Goal: Transaction & Acquisition: Purchase product/service

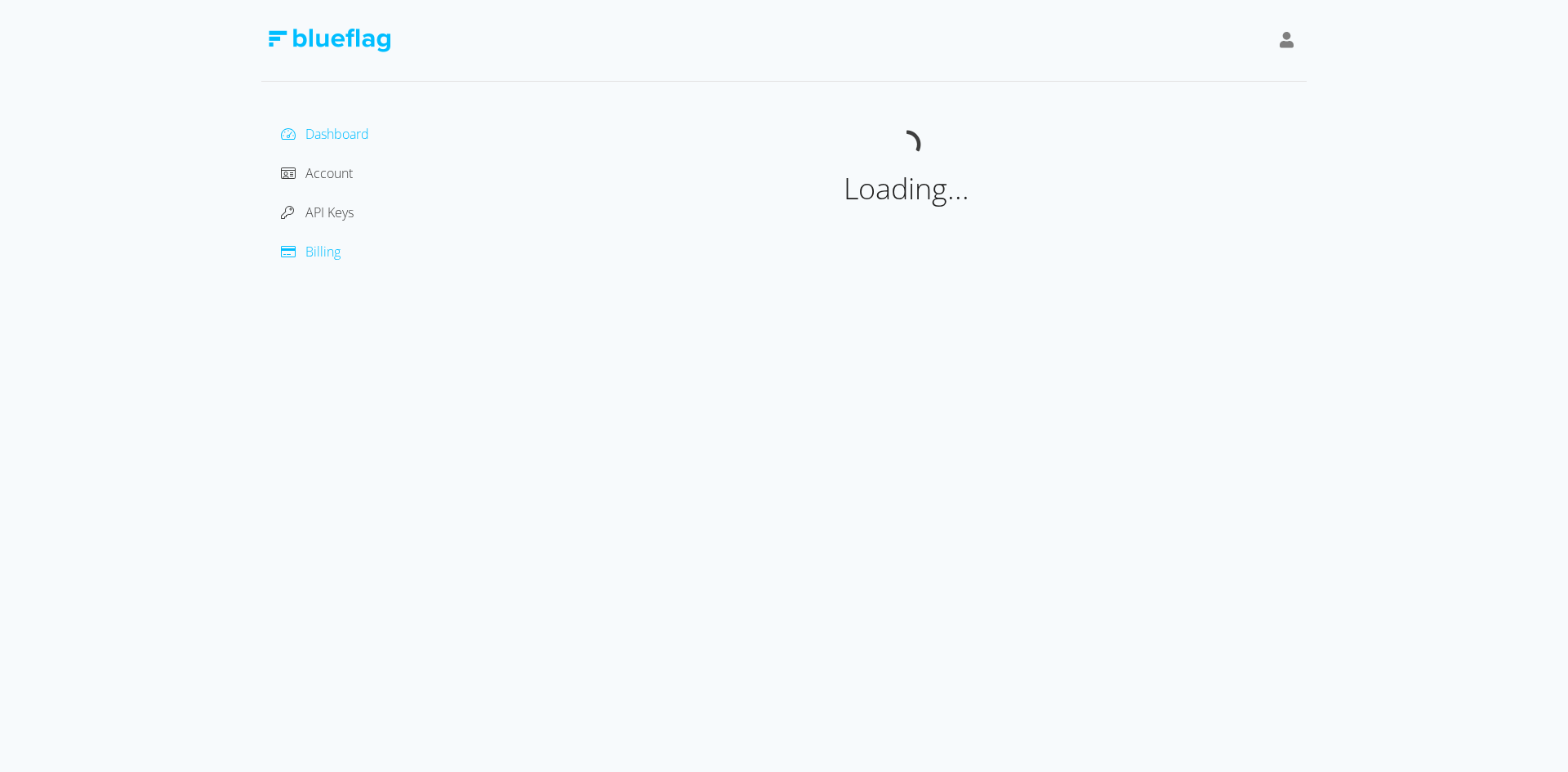
click at [327, 253] on span "Billing" at bounding box center [323, 251] width 35 height 18
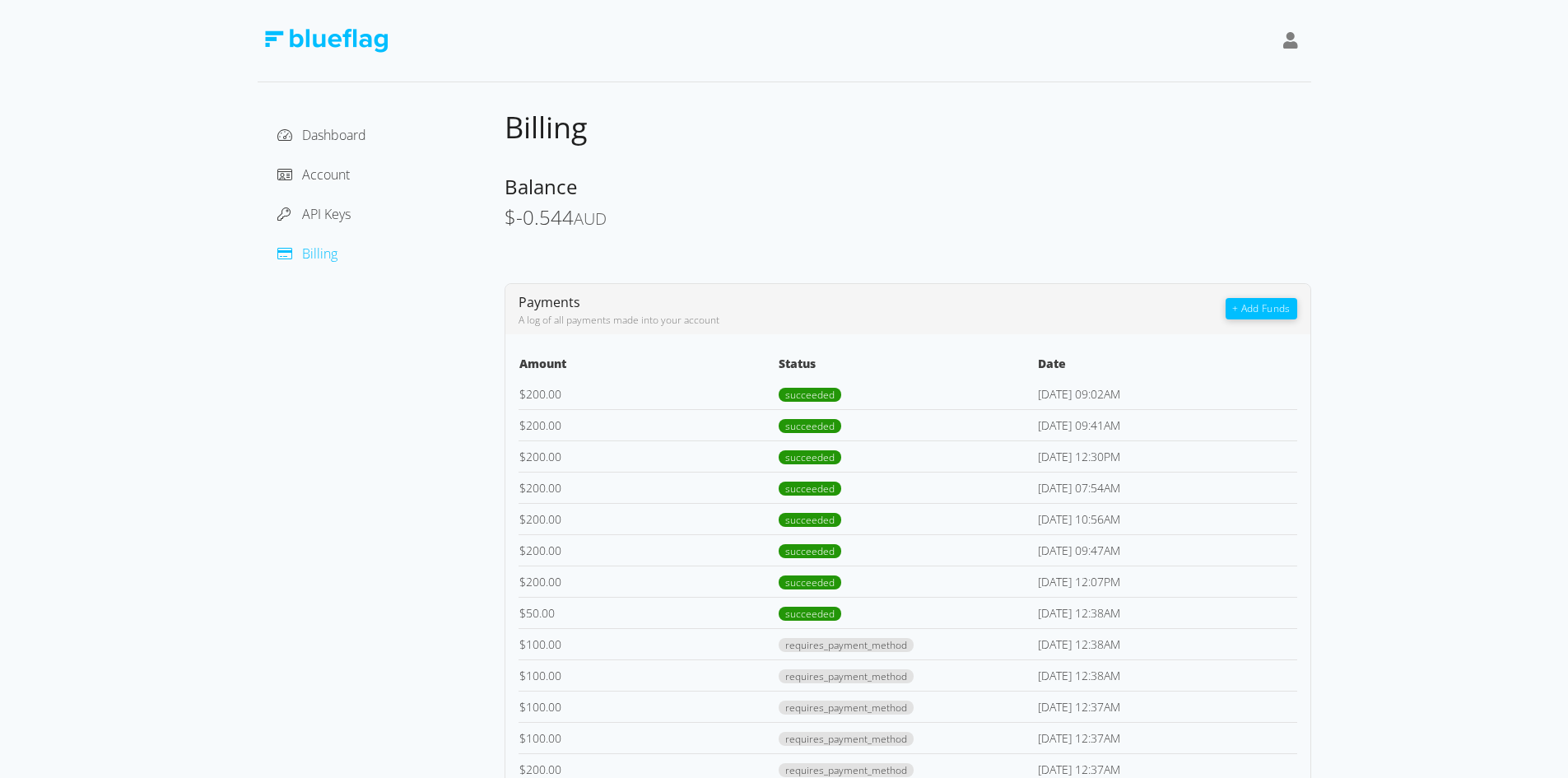
click at [1258, 311] on button "+ Add Funds" at bounding box center [1261, 309] width 70 height 22
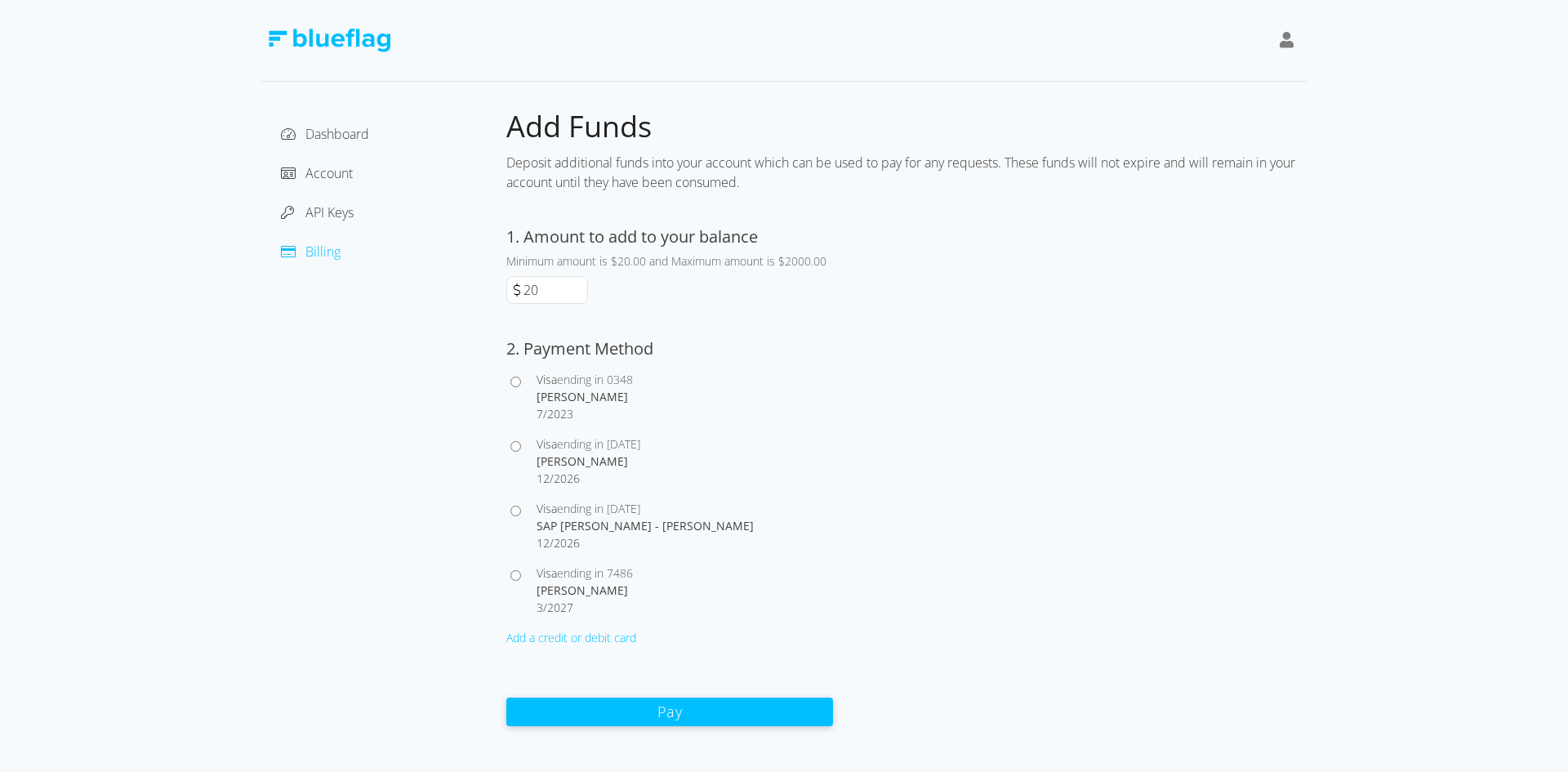
click at [543, 288] on input "20" at bounding box center [554, 290] width 67 height 26
type input "200"
click at [518, 511] on input "Visa ending in [DATE] SAP [PERSON_NAME] - [PERSON_NAME] 12 / 2026" at bounding box center [516, 511] width 10 height 10
radio input "true"
click at [598, 687] on div "1. Amount to add to your balance Minimum amount is $20.00 and Maximum amount is…" at bounding box center [669, 475] width 327 height 502
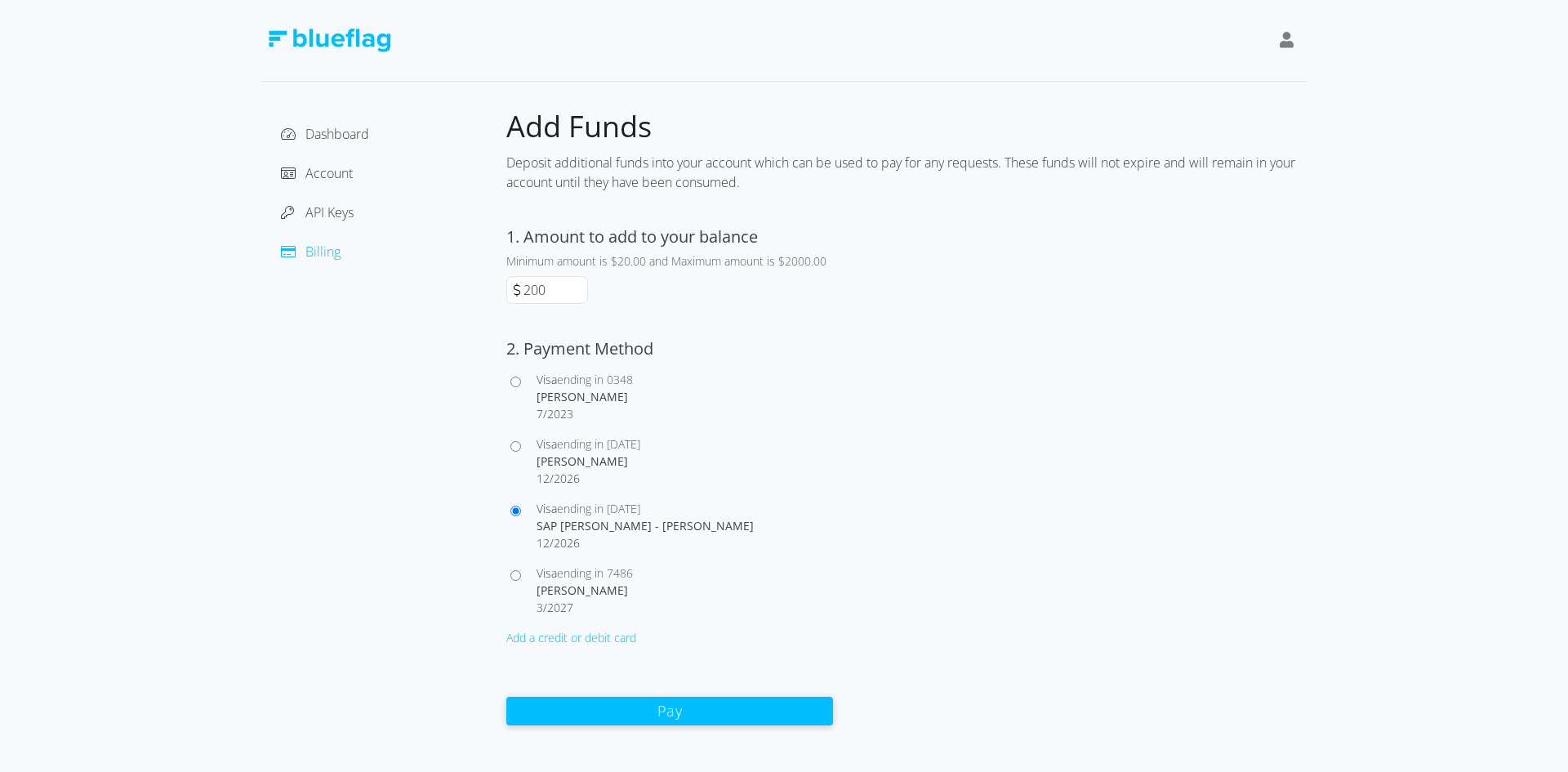
click at [605, 711] on button "Pay" at bounding box center [669, 710] width 327 height 28
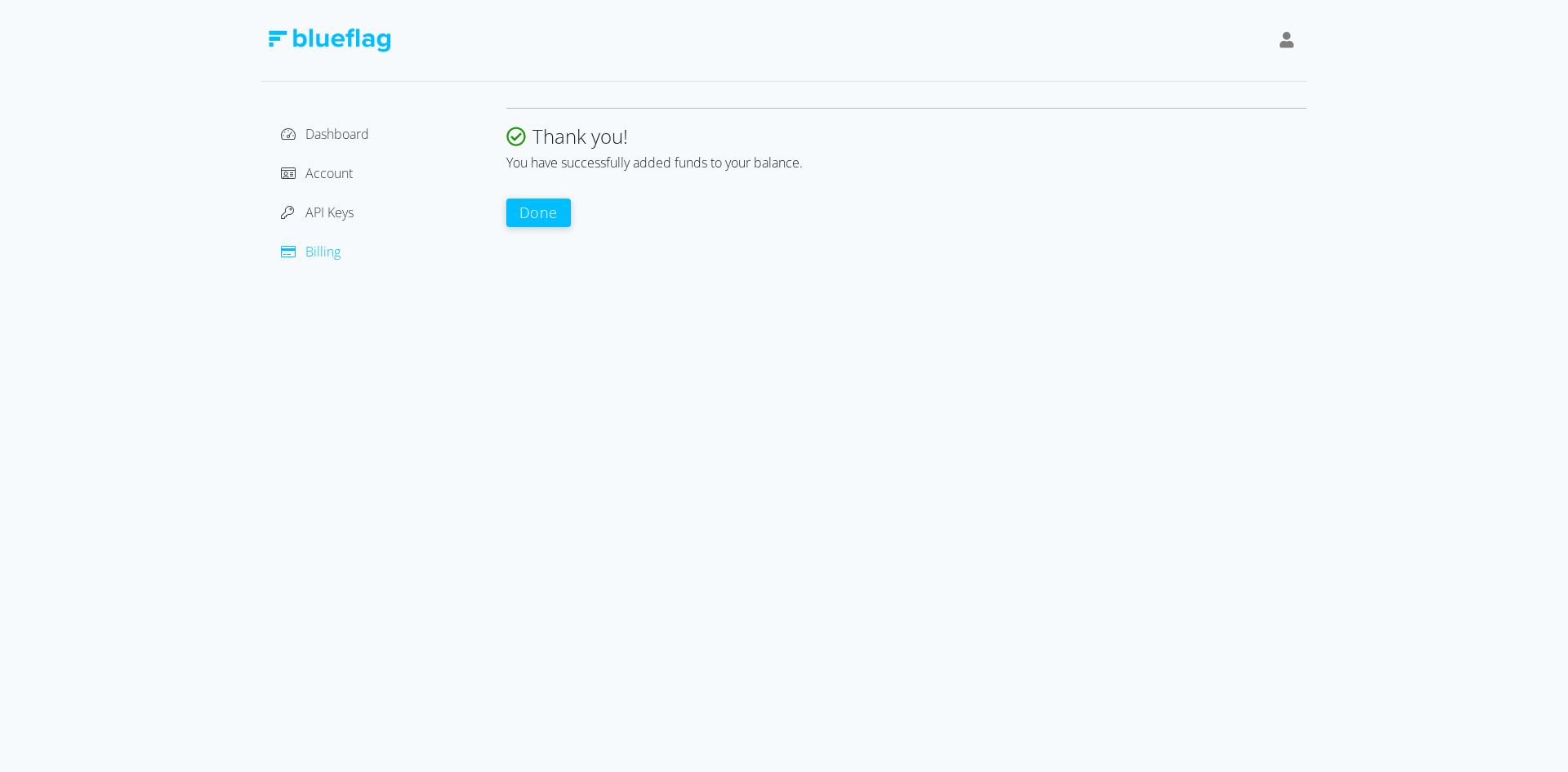
click at [675, 525] on div "Dashboard Account API Keys Billing Thank you! You have successfully added funds…" at bounding box center [784, 386] width 1568 height 772
